Goal: Task Accomplishment & Management: Use online tool/utility

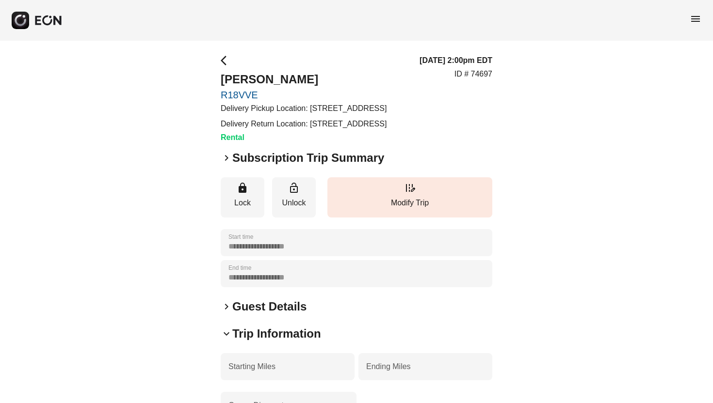
click at [29, 22] on button "button" at bounding box center [37, 20] width 51 height 17
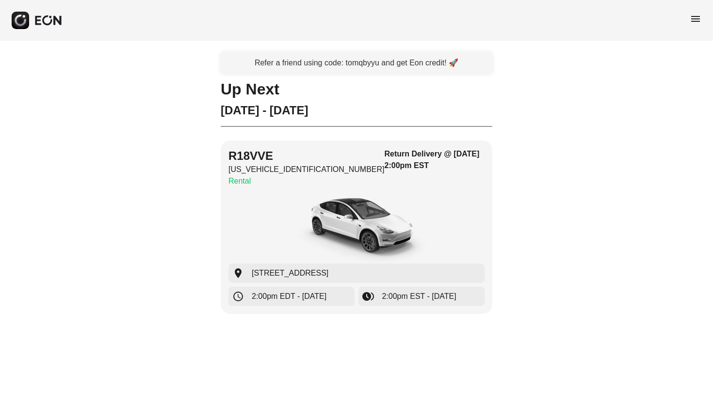
click at [184, 220] on div "Refer a friend using code: tomqbyyu and get Eon credit! 🚀 Up [DATE] - [DATE] R1…" at bounding box center [356, 189] width 713 height 297
click at [46, 14] on button "button" at bounding box center [37, 20] width 51 height 17
click at [24, 23] on icon "button" at bounding box center [20, 20] width 11 height 11
click at [58, 17] on icon "button" at bounding box center [48, 20] width 29 height 11
click at [703, 17] on div "menu" at bounding box center [356, 20] width 713 height 41
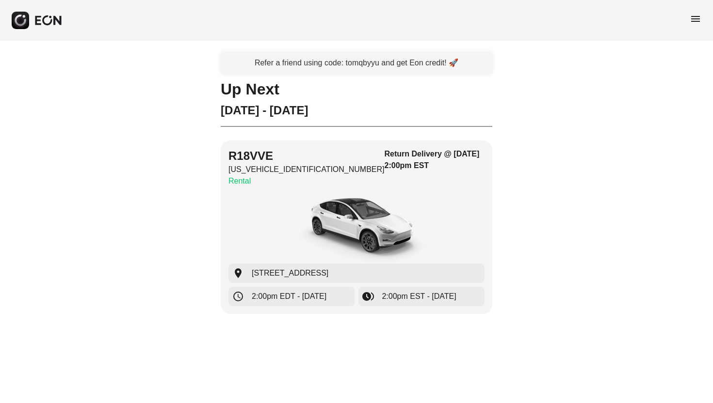
click at [691, 18] on span "menu" at bounding box center [696, 19] width 12 height 12
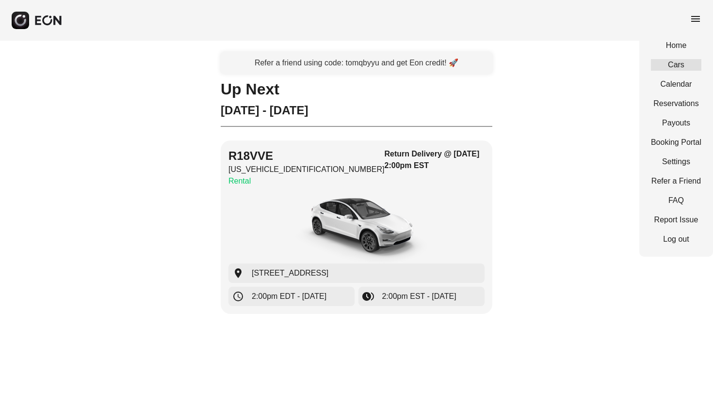
click at [682, 64] on link "Cars" at bounding box center [676, 65] width 50 height 12
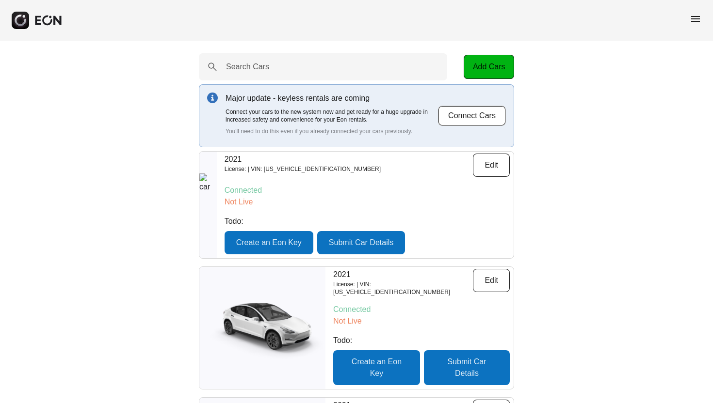
drag, startPoint x: 452, startPoint y: 56, endPoint x: 552, endPoint y: 75, distance: 101.6
drag, startPoint x: 459, startPoint y: 69, endPoint x: 542, endPoint y: 71, distance: 82.9
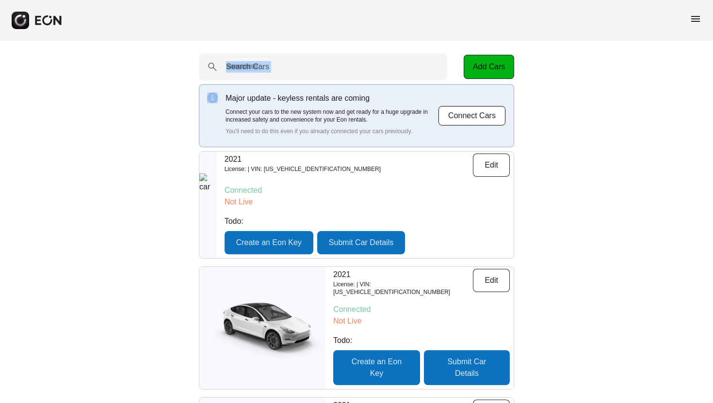
click at [283, 245] on button "Create an Eon Key" at bounding box center [269, 242] width 89 height 23
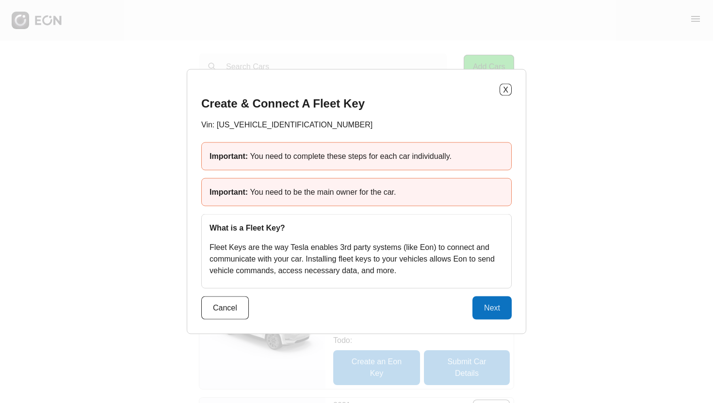
click at [262, 159] on span "You need to complete these steps for each car individually." at bounding box center [350, 156] width 201 height 8
drag, startPoint x: 262, startPoint y: 159, endPoint x: 445, endPoint y: 159, distance: 182.3
click at [443, 159] on span "You need to complete these steps for each car individually." at bounding box center [350, 156] width 201 height 8
click at [445, 159] on span "You need to complete these steps for each car individually." at bounding box center [350, 156] width 201 height 8
click at [252, 195] on span "You need to be the main owner for the car." at bounding box center [323, 192] width 146 height 8
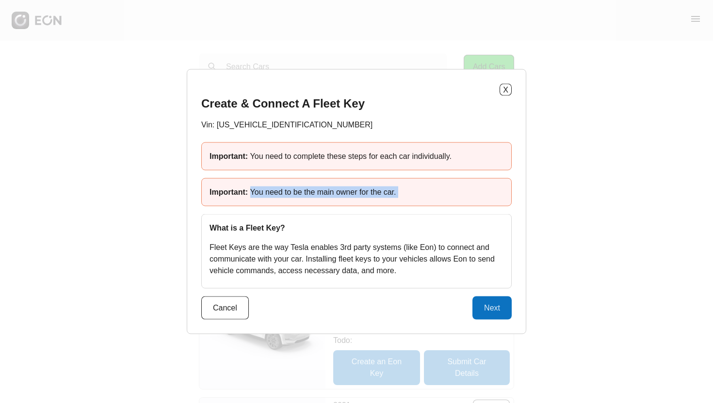
drag, startPoint x: 252, startPoint y: 195, endPoint x: 418, endPoint y: 195, distance: 165.8
click at [415, 195] on div "Important: You need to be the main owner for the car." at bounding box center [356, 192] width 310 height 28
click at [418, 195] on div "Important: You need to be the main owner for the car." at bounding box center [356, 192] width 310 height 28
click at [488, 310] on button "Next" at bounding box center [491, 308] width 39 height 23
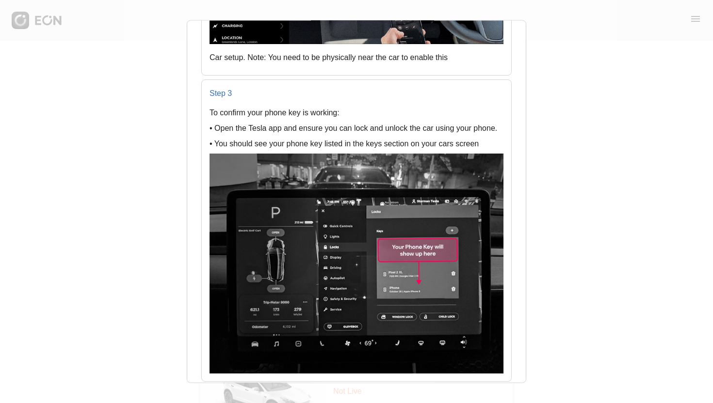
scroll to position [1183, 0]
